Goal: Navigation & Orientation: Locate item on page

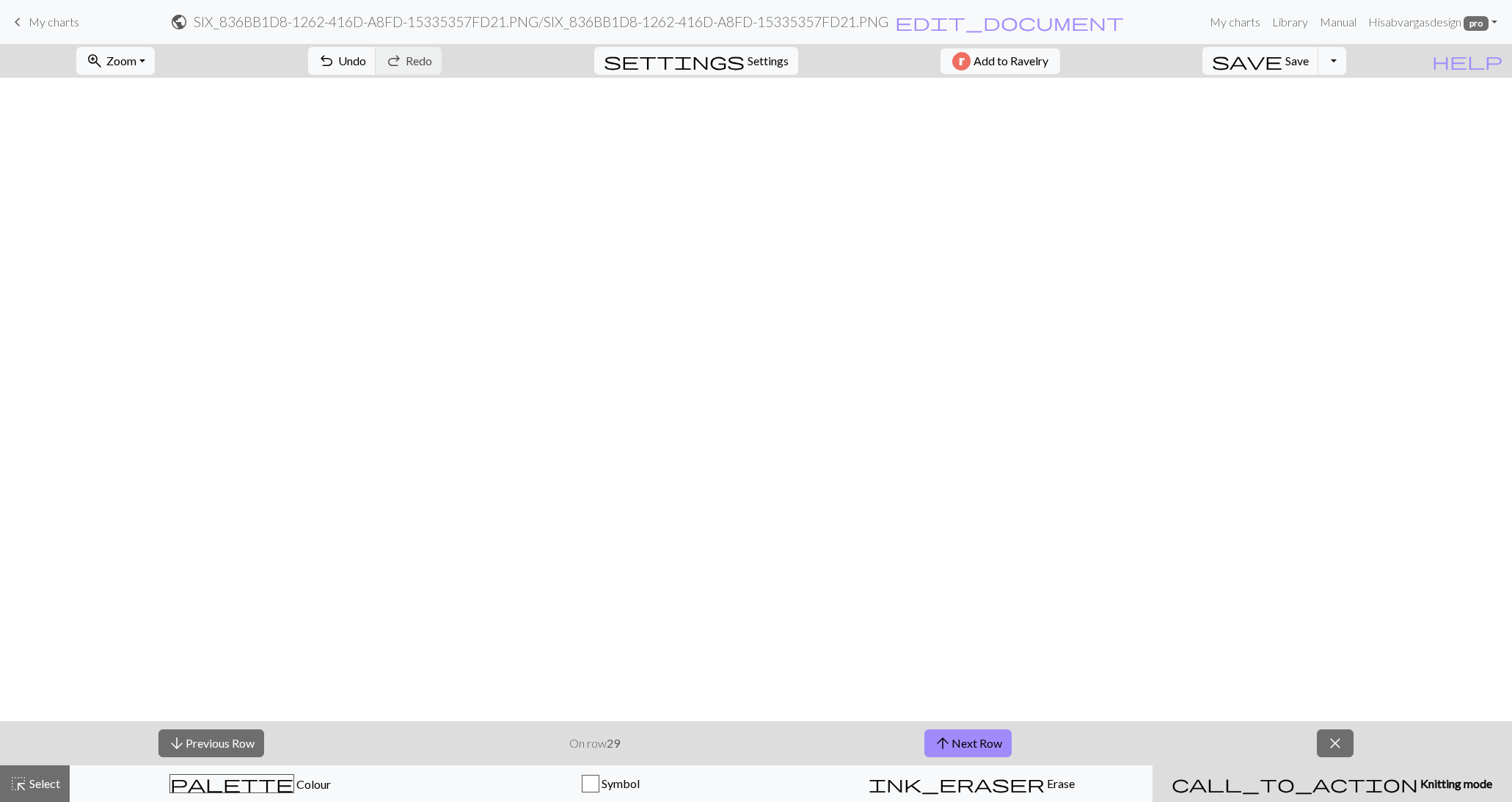
scroll to position [2003, 0]
click at [996, 740] on button "arrow_upward Next Row" at bounding box center [967, 743] width 87 height 28
click at [977, 748] on button "arrow_upward Next Row" at bounding box center [967, 743] width 87 height 28
click at [137, 59] on span "Zoom" at bounding box center [121, 61] width 30 height 14
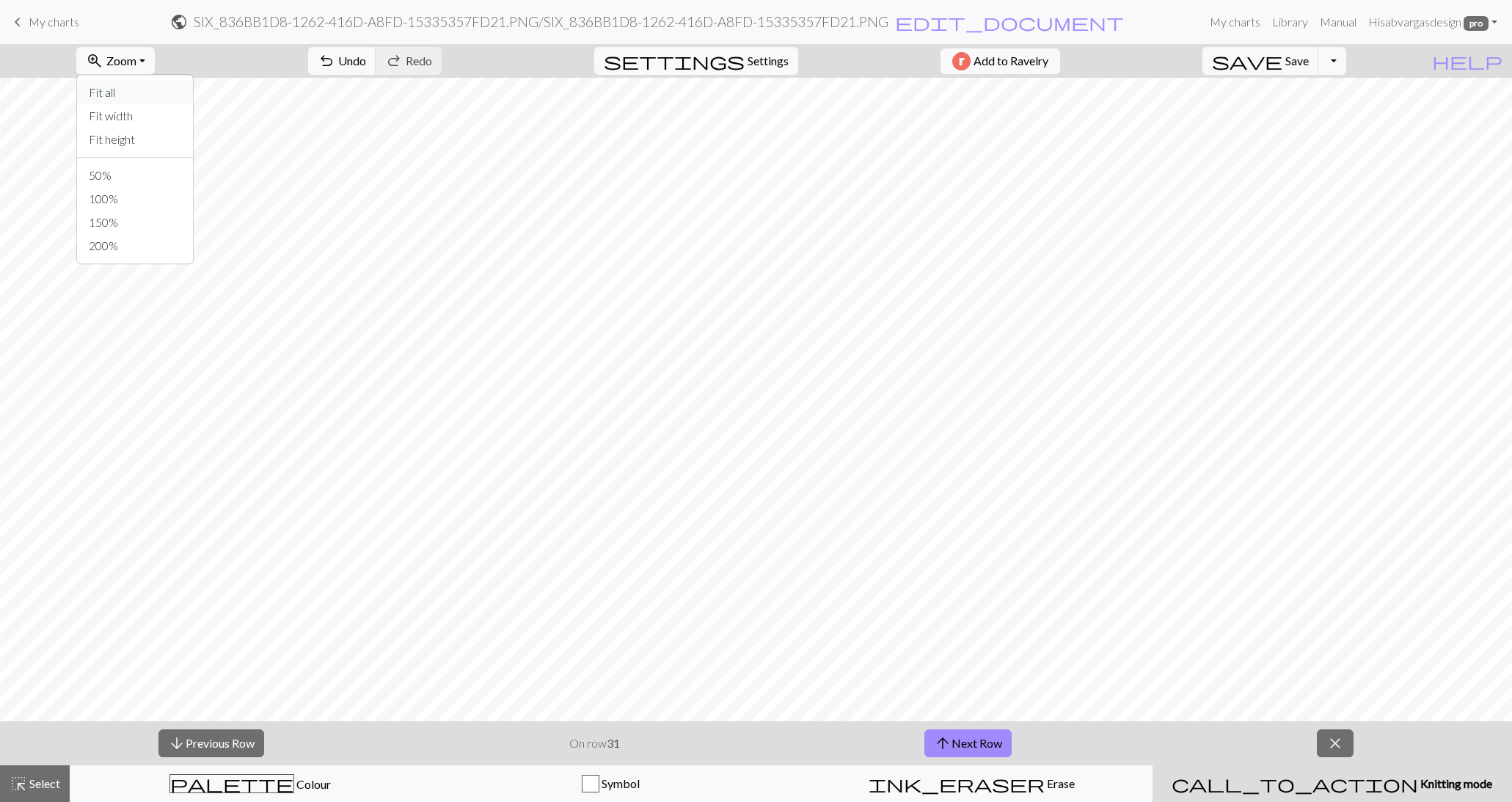
click at [142, 93] on button "Fit all" at bounding box center [135, 93] width 116 height 23
click at [104, 65] on span "zoom_in" at bounding box center [95, 61] width 18 height 21
click at [146, 215] on button "150%" at bounding box center [135, 222] width 116 height 23
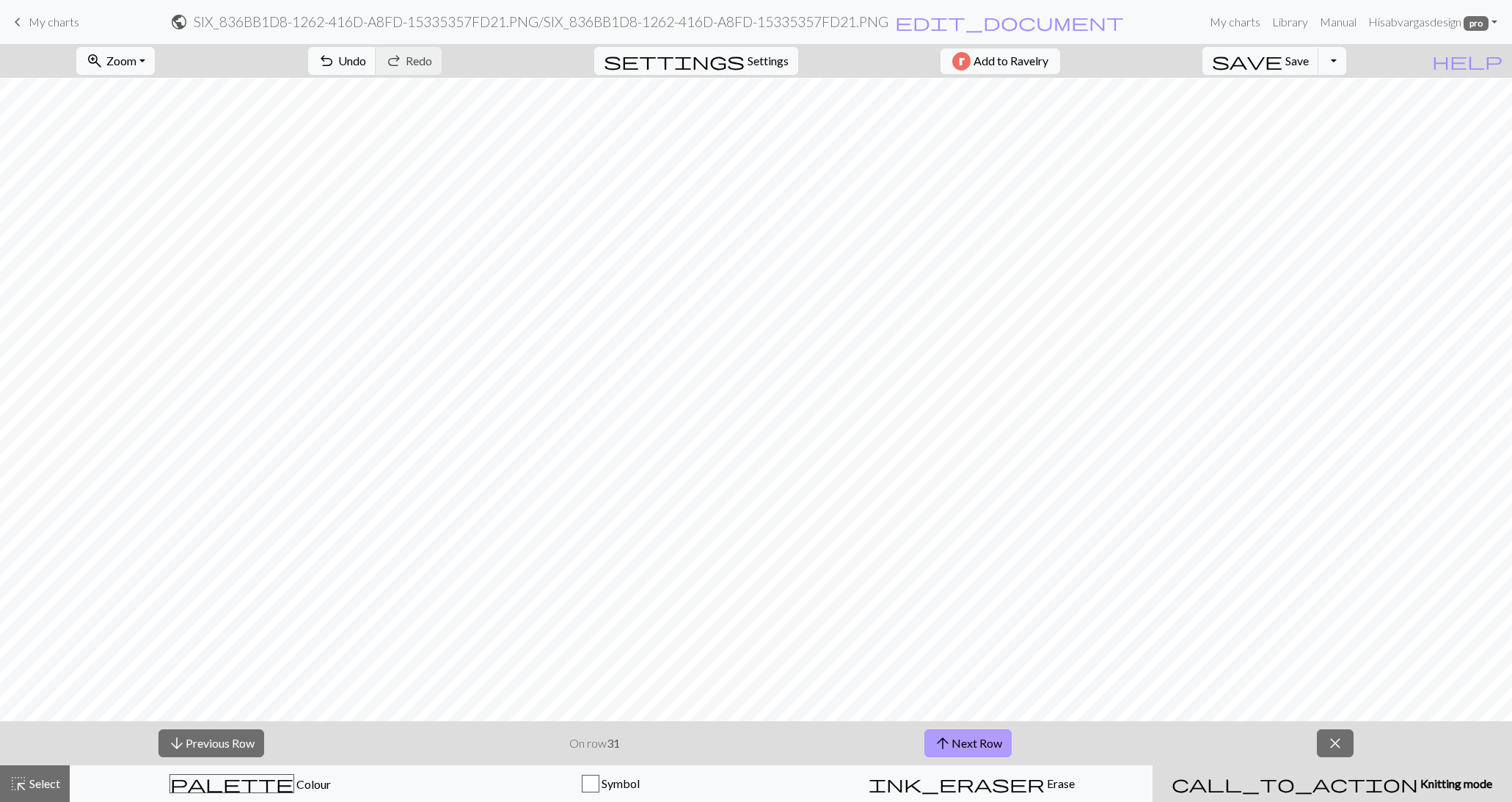
click at [999, 734] on button "arrow_upward Next Row" at bounding box center [967, 743] width 87 height 28
click at [989, 739] on button "arrow_upward Next Row" at bounding box center [967, 743] width 87 height 28
click at [155, 67] on button "zoom_in Zoom Zoom" at bounding box center [115, 61] width 78 height 28
click at [145, 248] on button "200%" at bounding box center [135, 245] width 116 height 23
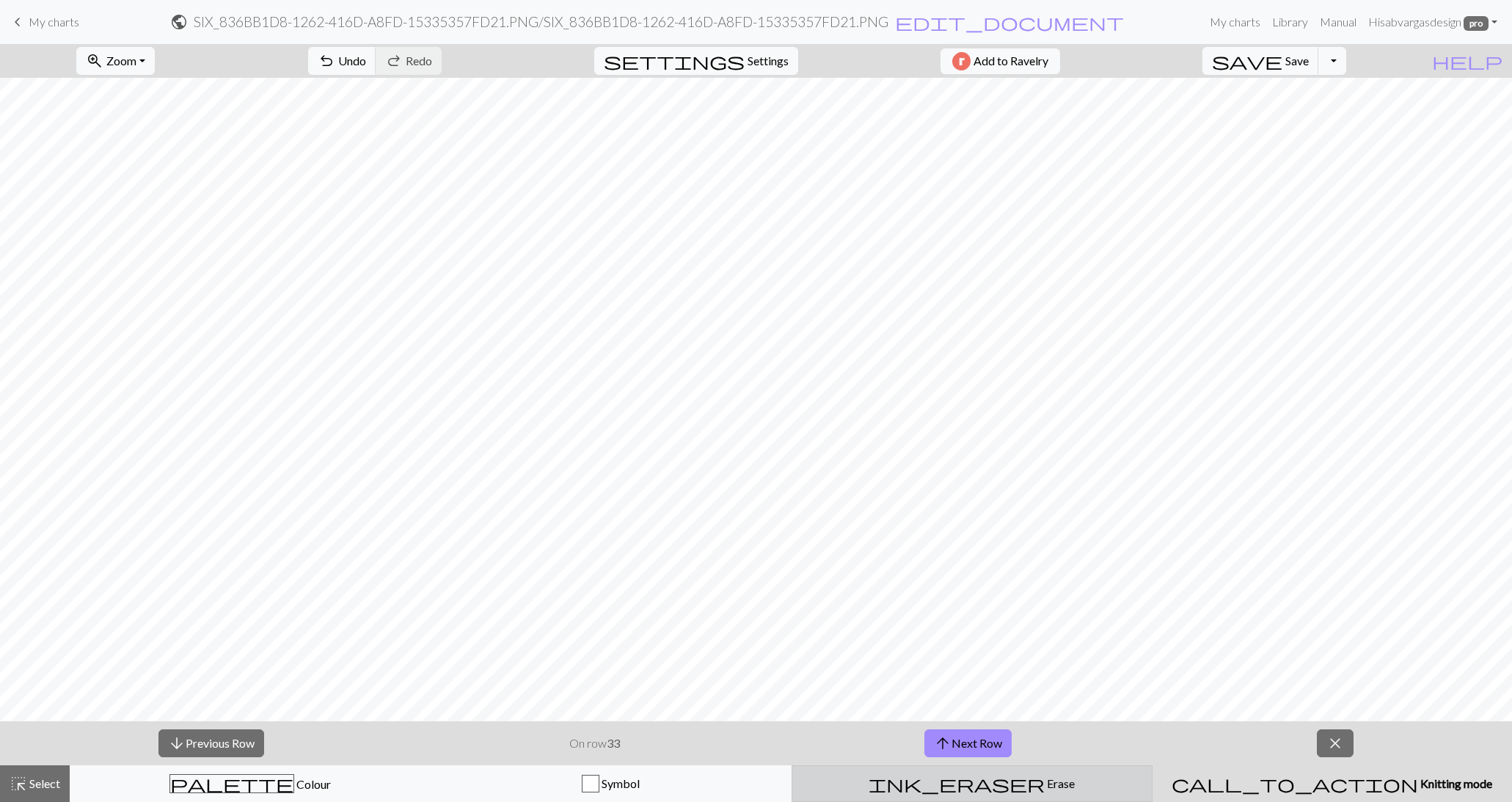
scroll to position [2638, 0]
